Goal: Task Accomplishment & Management: Manage account settings

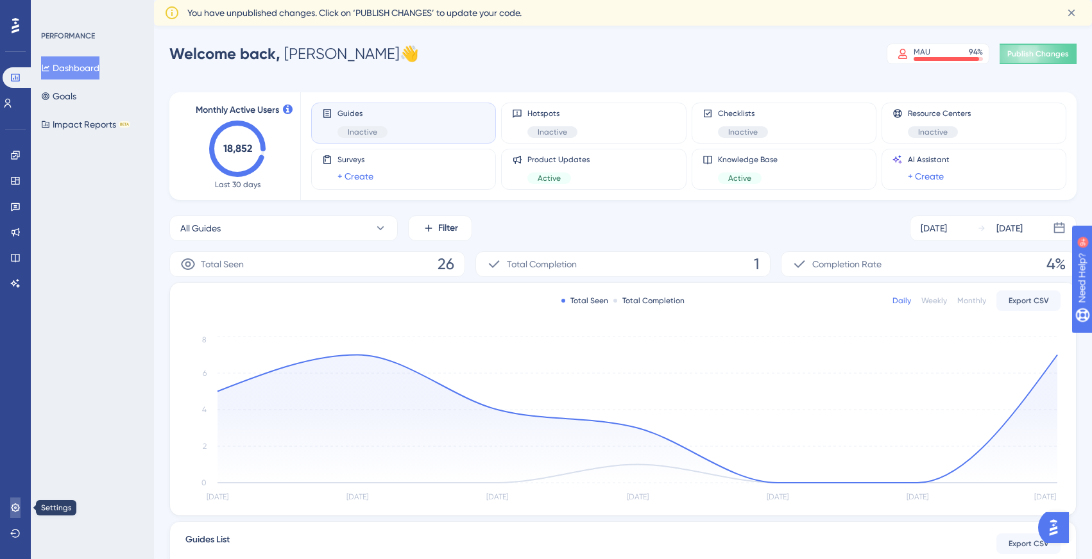
click at [21, 502] on link at bounding box center [15, 508] width 10 height 21
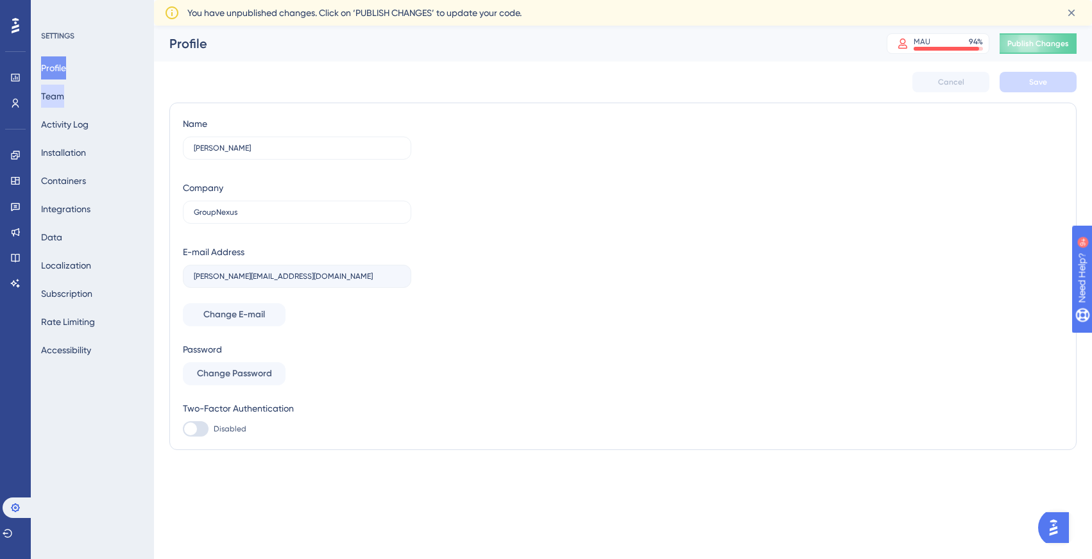
click at [64, 96] on button "Team" at bounding box center [52, 96] width 23 height 23
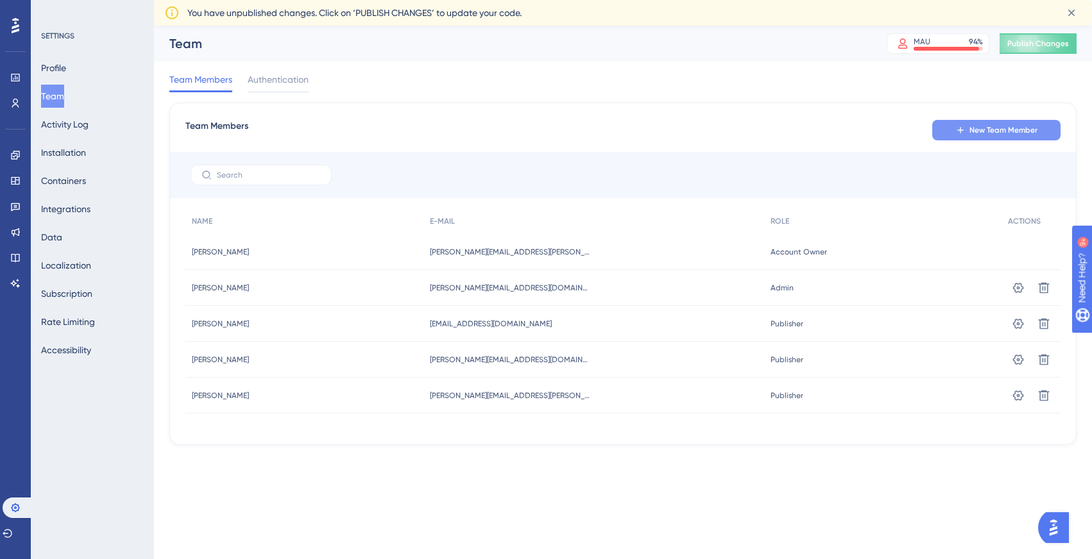
click at [956, 136] on button "New Team Member" at bounding box center [996, 130] width 128 height 21
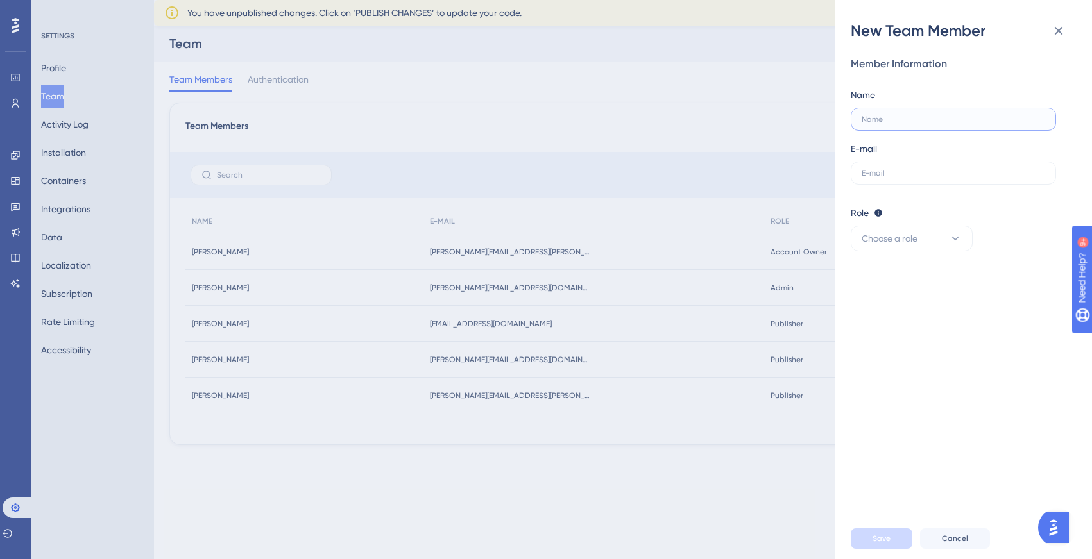
click at [901, 117] on input "text" at bounding box center [952, 119] width 183 height 9
type input "[PERSON_NAME]"
click at [877, 173] on input "text" at bounding box center [952, 173] width 183 height 9
paste input "[PERSON_NAME][EMAIL_ADDRESS][DOMAIN_NAME]"
type input "[PERSON_NAME][EMAIL_ADDRESS][DOMAIN_NAME]"
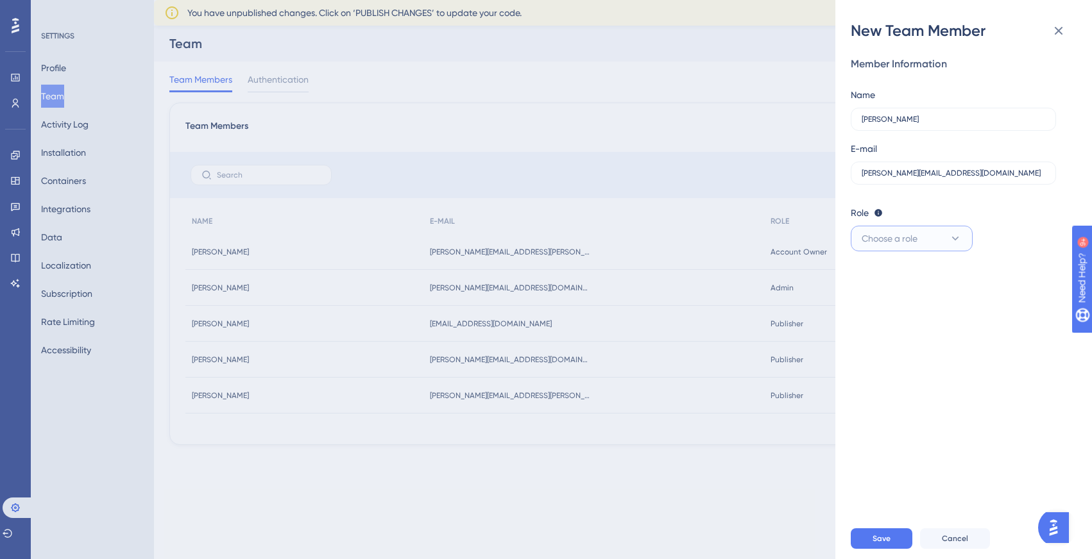
click at [910, 239] on span "Choose a role" at bounding box center [889, 238] width 56 height 15
click at [921, 306] on div "Publisher Publisher" at bounding box center [911, 304] width 85 height 26
click at [874, 536] on span "Save" at bounding box center [881, 539] width 18 height 10
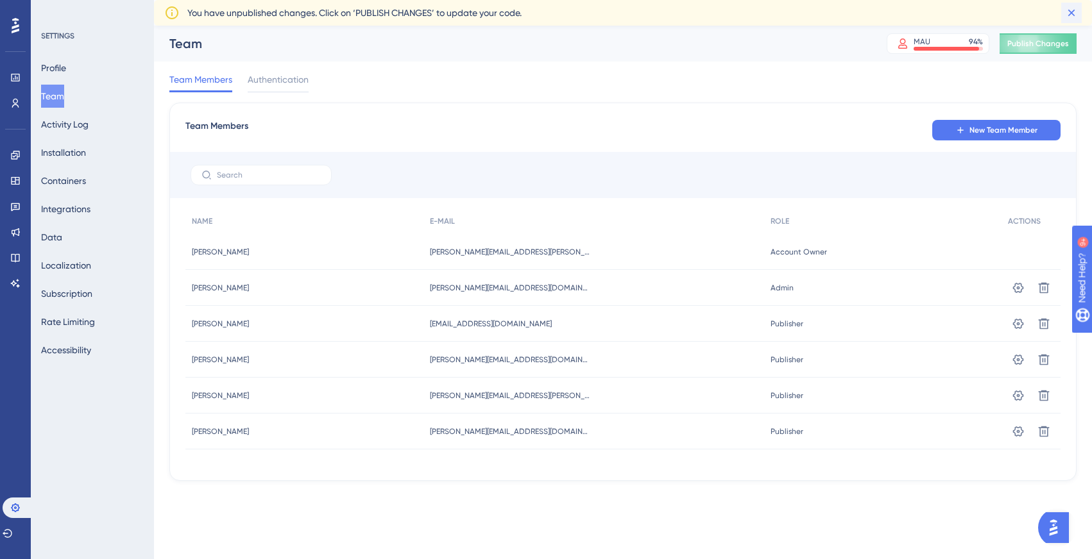
click at [1072, 10] on icon at bounding box center [1071, 12] width 13 height 13
